Goal: Information Seeking & Learning: Learn about a topic

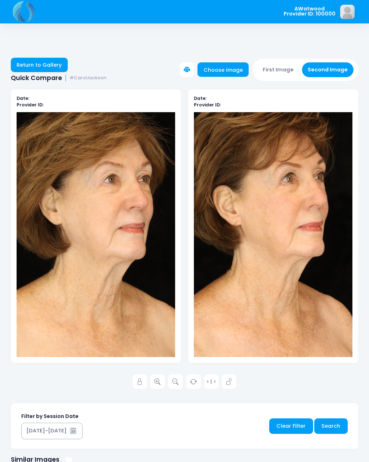
scroll to position [11, 21]
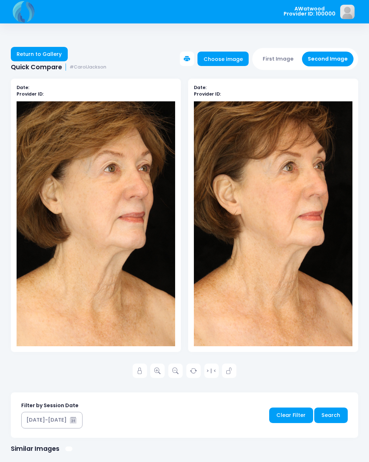
click at [44, 50] on div "AWatwood Provider ID: 100000 Edit Profile" at bounding box center [184, 325] width 369 height 673
click at [47, 57] on link "Return to Gallery" at bounding box center [39, 54] width 57 height 14
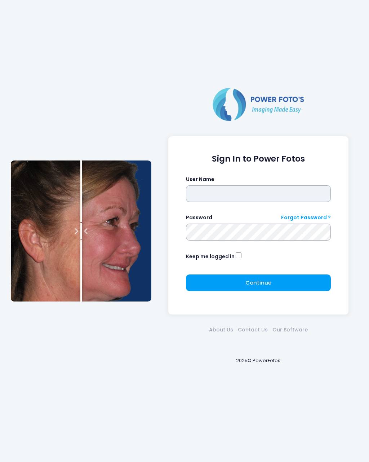
click at [222, 186] on input "text" at bounding box center [258, 193] width 145 height 17
type input "********"
click at [238, 274] on button "Continue Please wait..." at bounding box center [258, 282] width 145 height 17
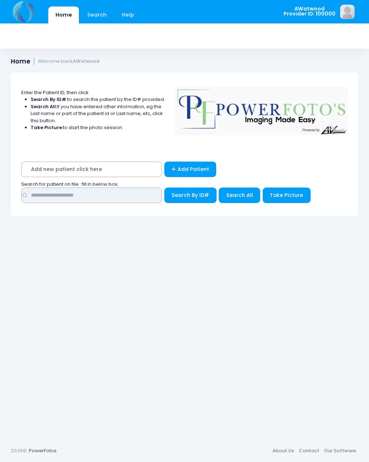
click at [65, 195] on input "text" at bounding box center [91, 194] width 141 height 15
type input "******"
click at [243, 195] on span "Search All" at bounding box center [239, 194] width 27 height 7
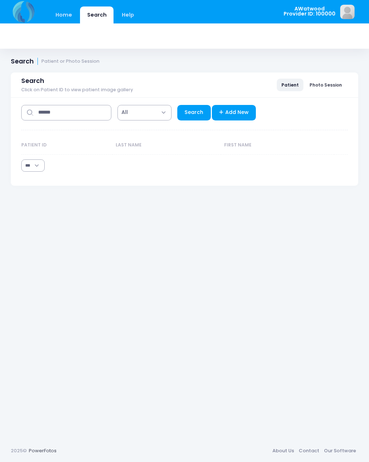
select select "***"
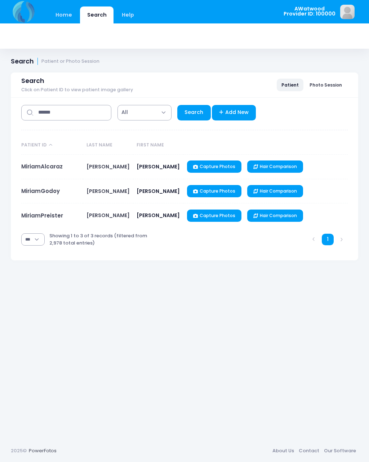
click at [53, 218] on link "MiriamPreister" at bounding box center [42, 216] width 42 height 8
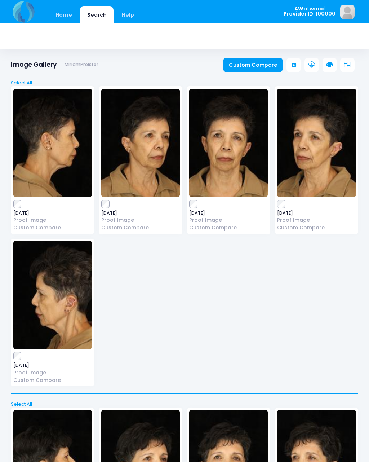
click at [228, 157] on img at bounding box center [228, 143] width 79 height 108
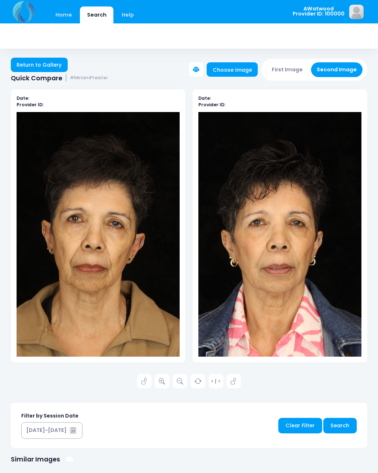
scroll to position [1, 0]
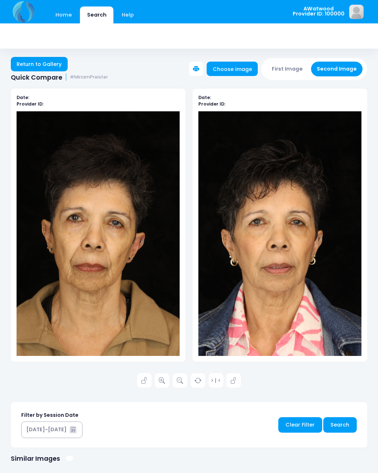
click at [166, 378] on link at bounding box center [162, 380] width 14 height 14
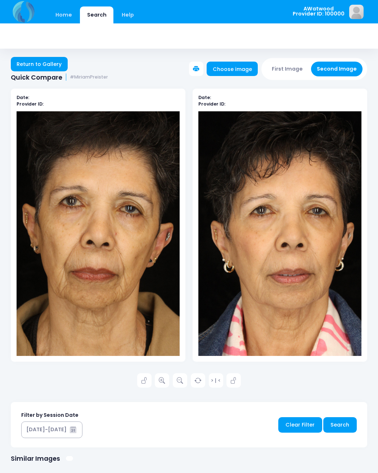
click at [29, 59] on link "Return to Gallery" at bounding box center [39, 64] width 57 height 14
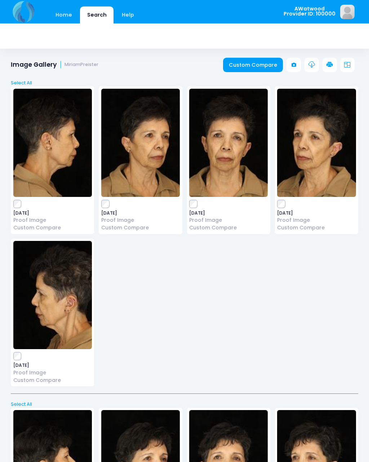
click at [314, 141] on img at bounding box center [316, 143] width 79 height 108
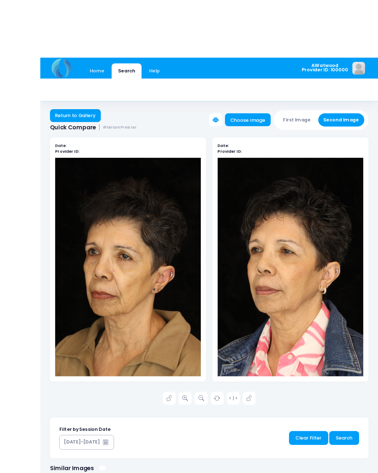
scroll to position [22, 0]
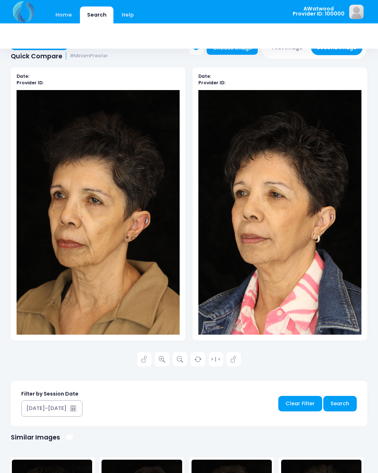
click at [161, 356] on icon at bounding box center [162, 359] width 6 height 6
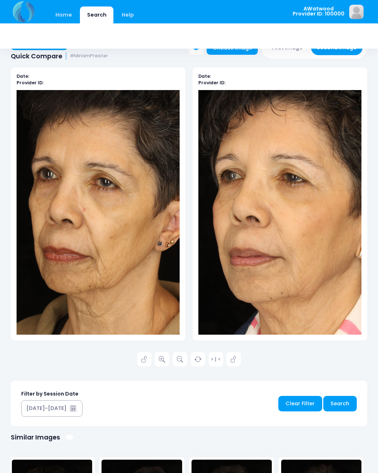
click at [368, 205] on div "Date: Provider ID:" at bounding box center [280, 209] width 182 height 285
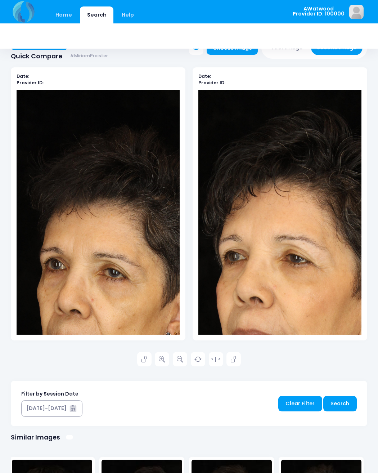
scroll to position [0, 0]
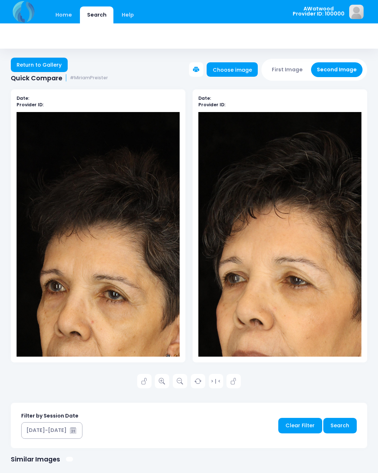
click at [54, 62] on link "Return to Gallery" at bounding box center [39, 65] width 57 height 14
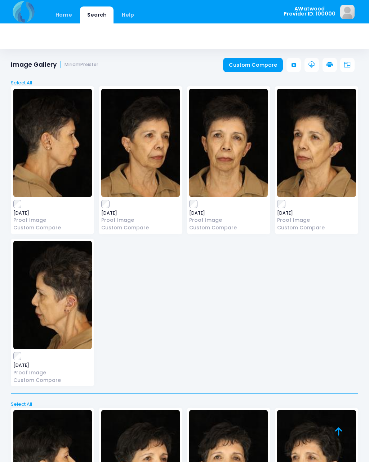
click at [63, 12] on link "Home" at bounding box center [63, 14] width 31 height 17
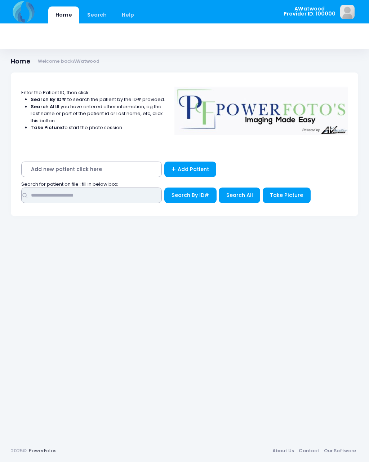
click at [43, 193] on input "text" at bounding box center [91, 194] width 141 height 15
type input "****"
click at [241, 195] on span "Search All" at bounding box center [239, 194] width 27 height 7
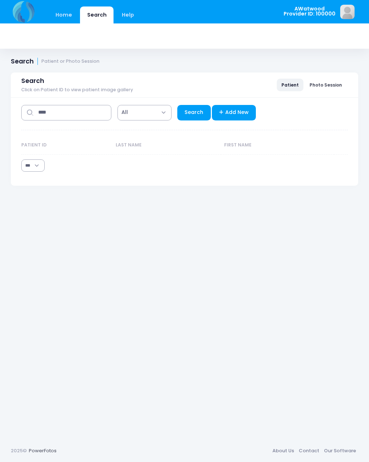
select select "***"
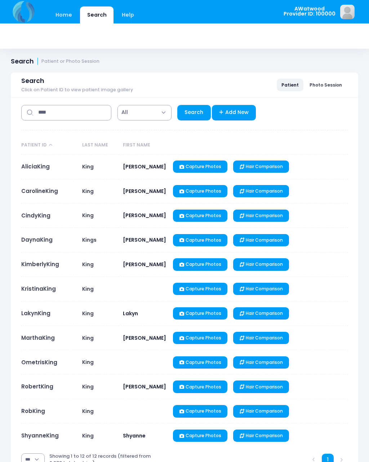
click at [53, 191] on link "CarolineKing" at bounding box center [39, 191] width 37 height 8
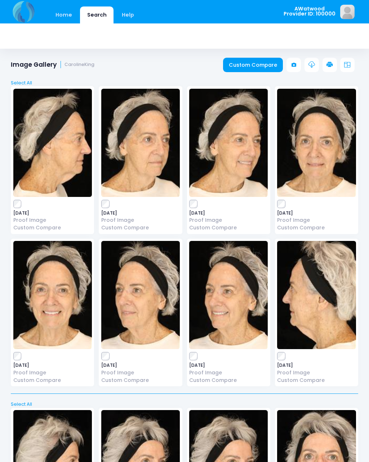
click at [322, 154] on img at bounding box center [316, 143] width 79 height 108
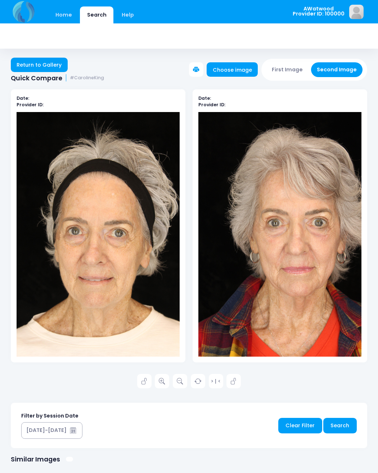
scroll to position [1, 0]
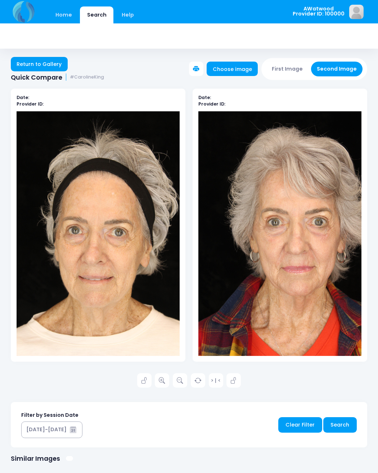
click at [165, 378] on icon at bounding box center [162, 381] width 6 height 6
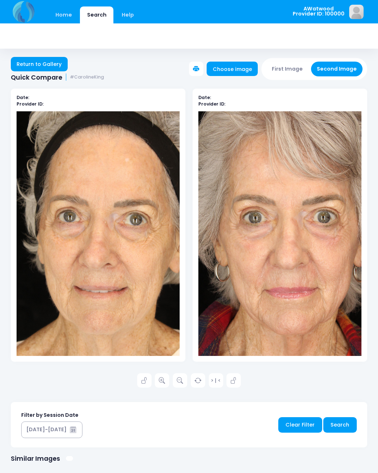
click at [143, 382] on icon at bounding box center [144, 381] width 6 height 6
click at [237, 381] on icon at bounding box center [234, 381] width 6 height 6
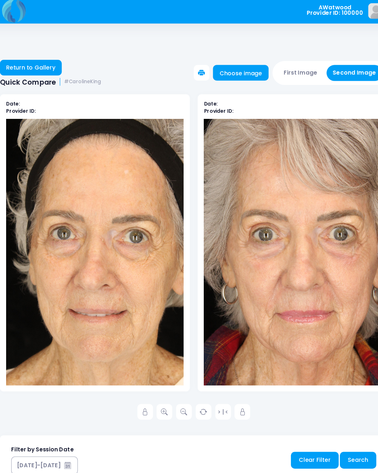
scroll to position [0, 0]
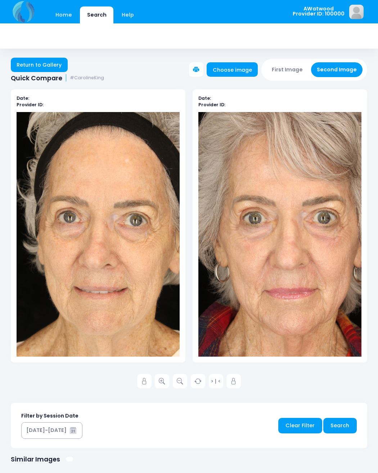
click at [44, 67] on link "Return to Gallery" at bounding box center [39, 65] width 57 height 14
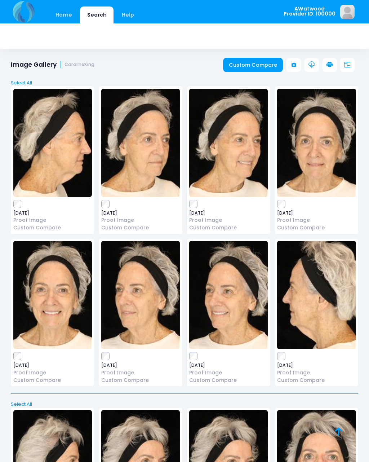
click at [66, 10] on link "Home" at bounding box center [63, 14] width 31 height 17
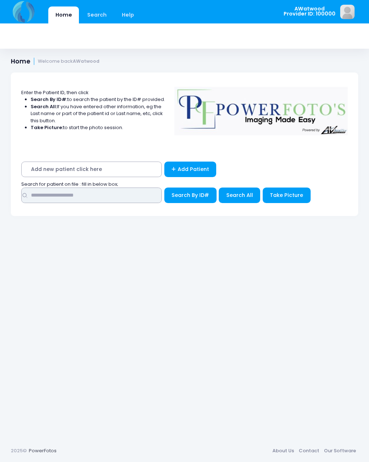
click at [58, 196] on input "text" at bounding box center [91, 194] width 141 height 15
type input "*****"
click at [243, 197] on span "Search All" at bounding box center [239, 194] width 27 height 7
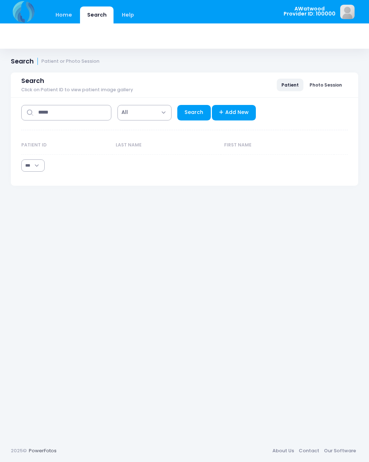
select select "***"
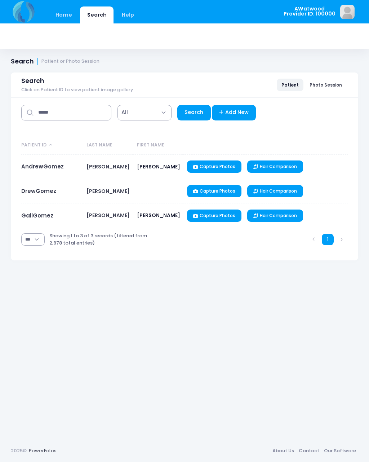
click at [47, 164] on link "AndrewGomez" at bounding box center [42, 167] width 43 height 8
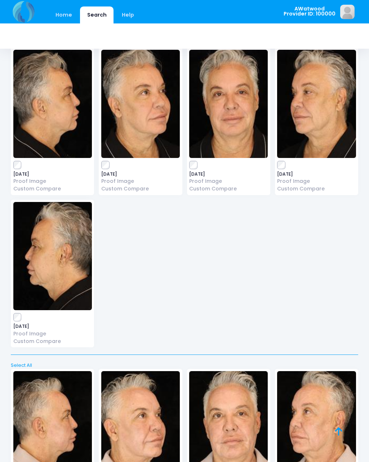
scroll to position [1870, 0]
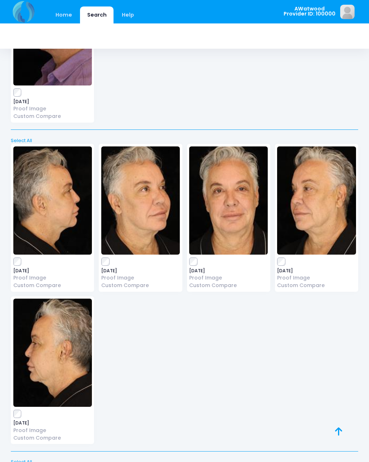
click at [231, 199] on img at bounding box center [228, 200] width 79 height 108
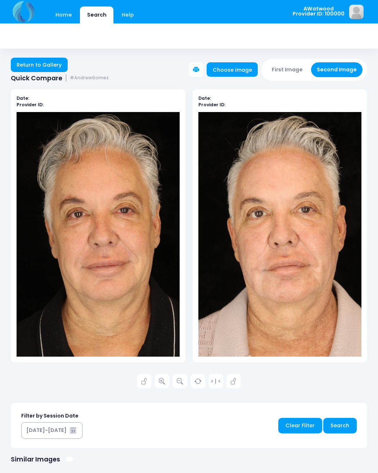
scroll to position [1, 0]
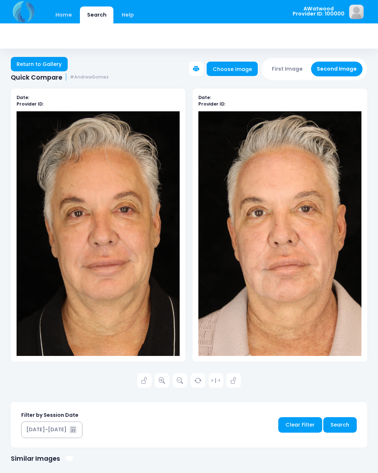
click at [166, 376] on link at bounding box center [162, 380] width 14 height 14
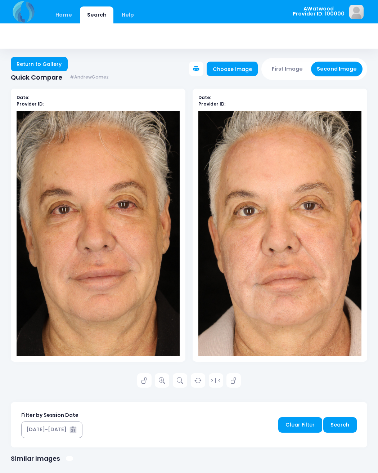
click at [142, 383] on icon at bounding box center [144, 381] width 6 height 6
click at [232, 381] on icon at bounding box center [234, 381] width 6 height 6
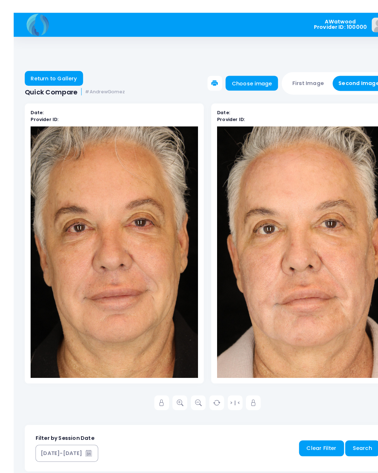
scroll to position [0, 0]
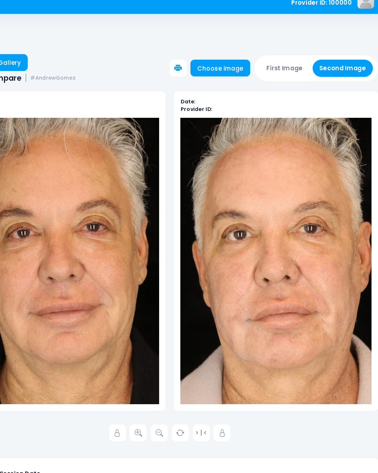
click at [227, 374] on link at bounding box center [234, 381] width 14 height 14
click at [141, 378] on icon at bounding box center [144, 381] width 6 height 6
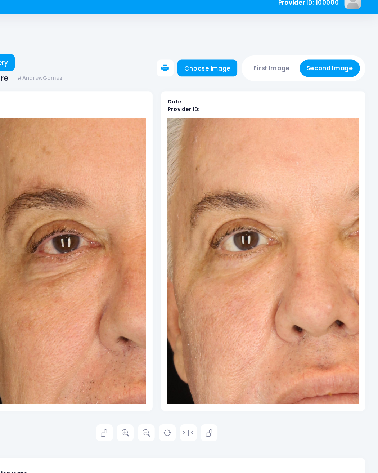
click at [322, 412] on div "Date: Provider ID: Date: Provider ID: > | < Search" at bounding box center [189, 365] width 378 height 572
